Goal: Navigation & Orientation: Find specific page/section

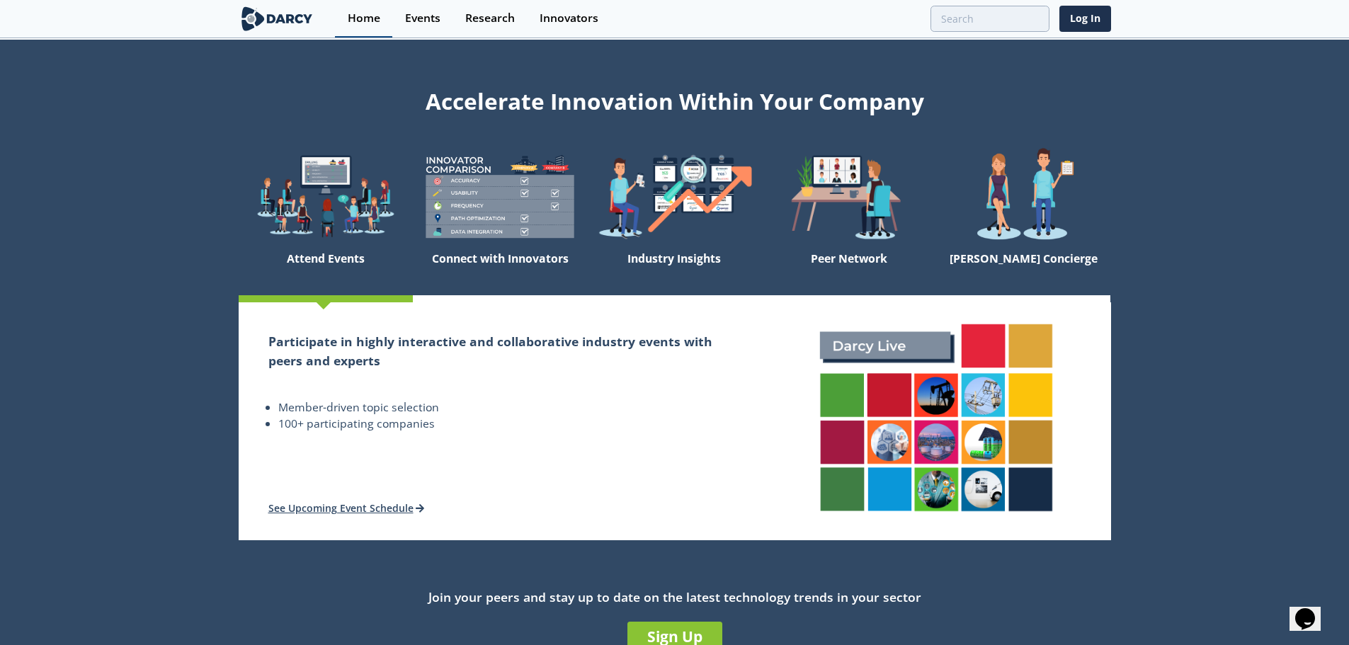
click at [357, 17] on div "Home" at bounding box center [364, 18] width 33 height 11
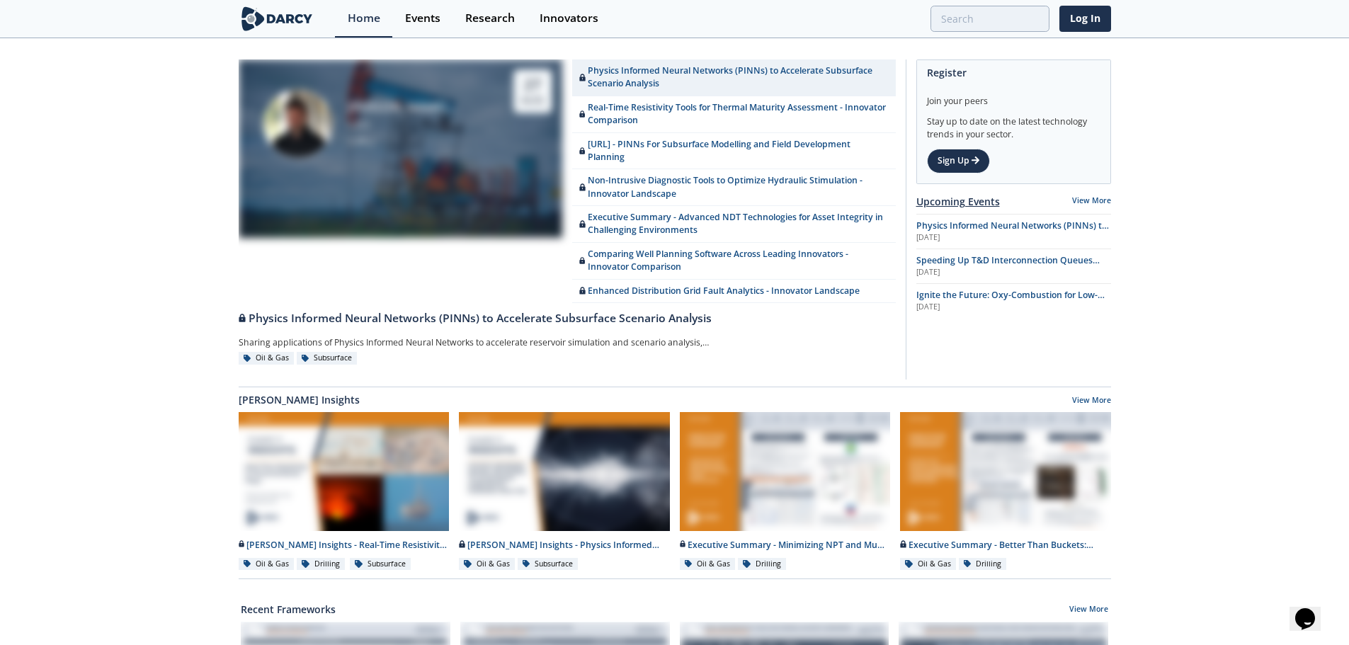
click at [974, 198] on link "Upcoming Events" at bounding box center [958, 201] width 84 height 15
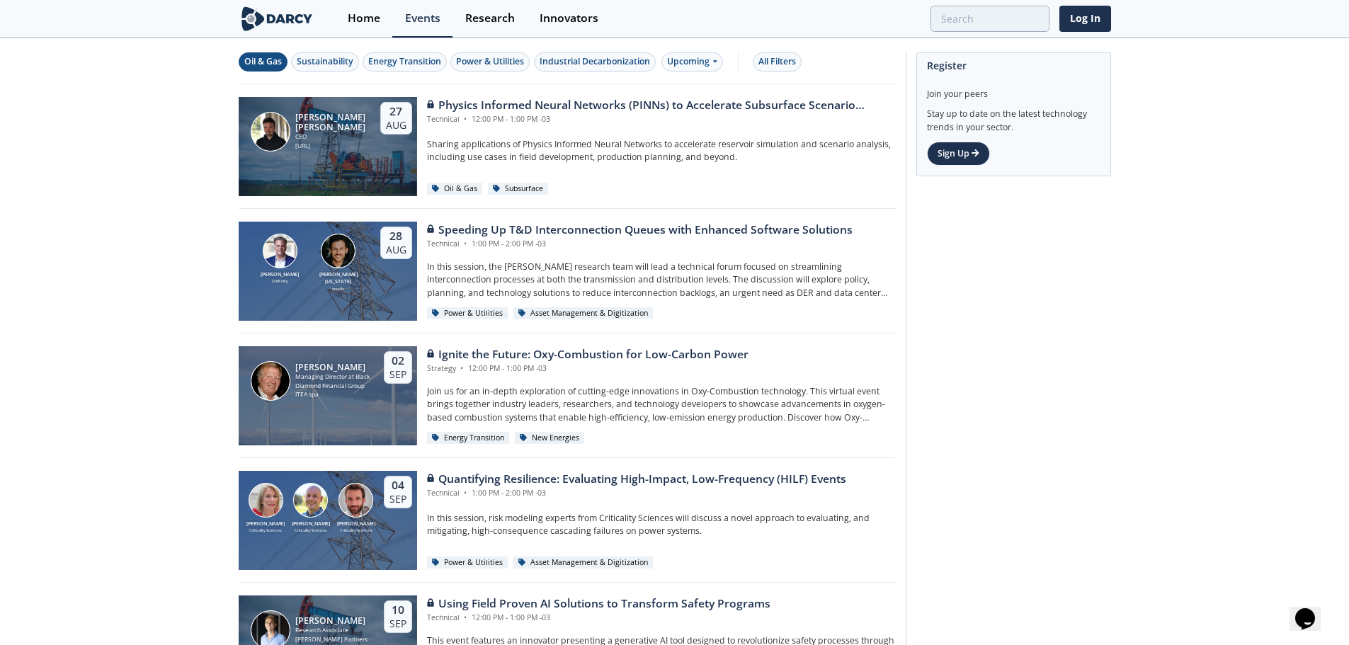
click at [256, 58] on div "Oil & Gas" at bounding box center [263, 61] width 38 height 13
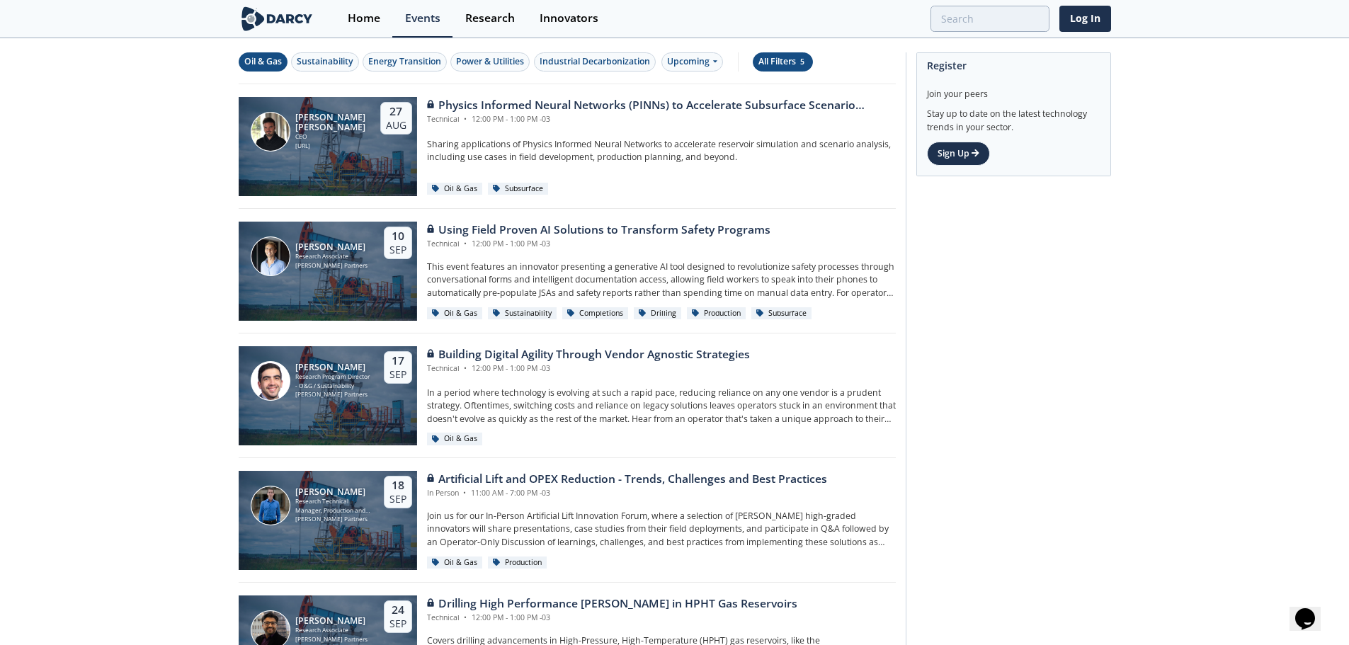
click at [773, 63] on div "All Filters 5" at bounding box center [782, 61] width 49 height 13
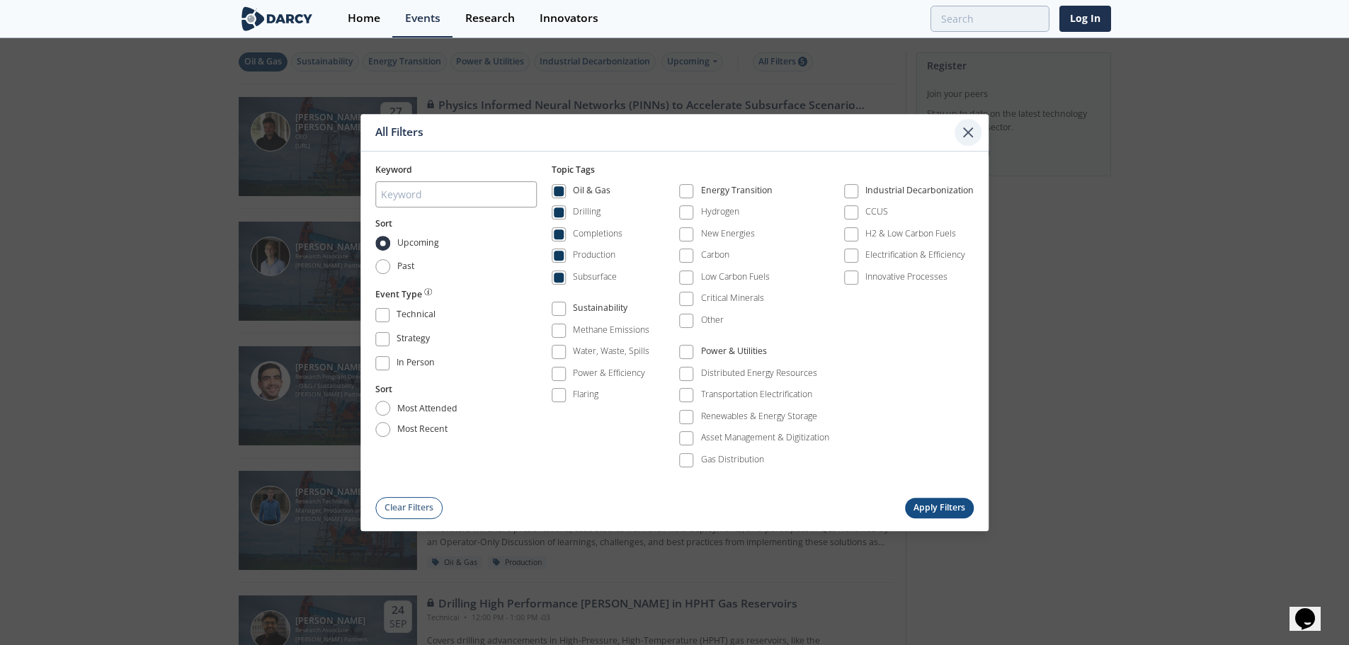
click at [971, 135] on icon at bounding box center [968, 132] width 8 height 8
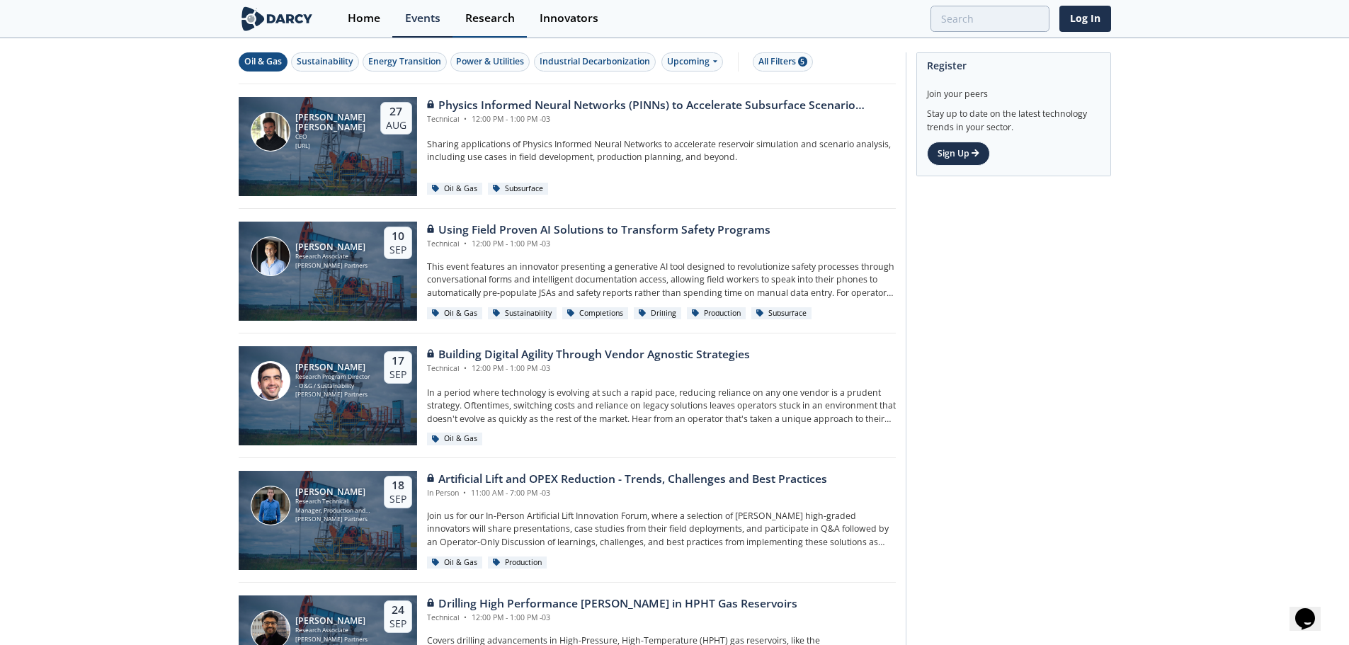
click at [491, 18] on div "Research" at bounding box center [490, 18] width 50 height 11
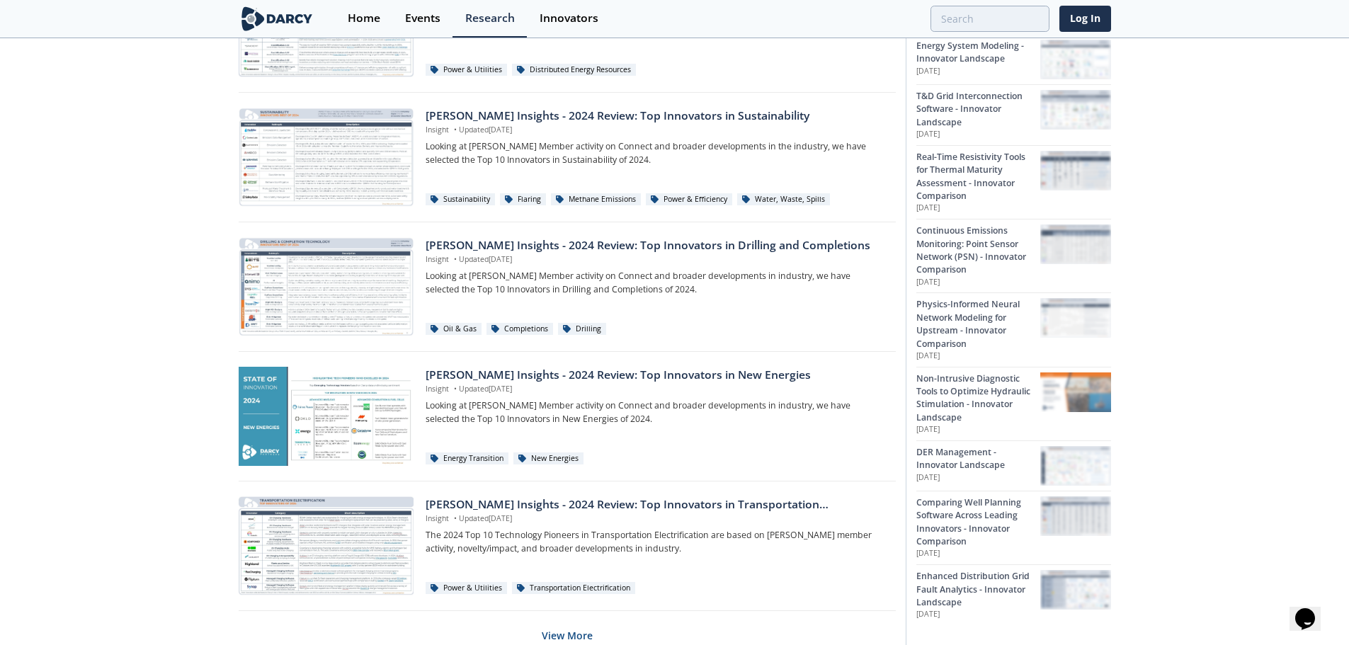
scroll to position [779, 0]
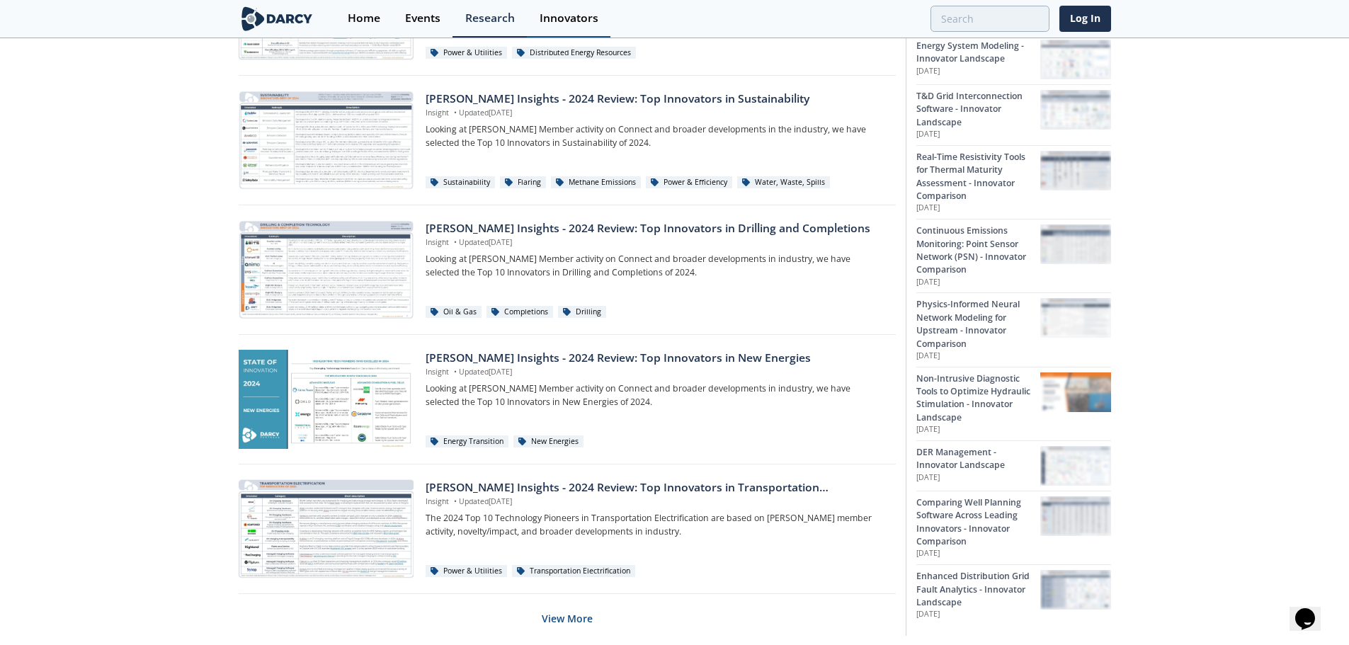
click at [571, 16] on div "Innovators" at bounding box center [569, 18] width 59 height 11
